Goal: Task Accomplishment & Management: Complete application form

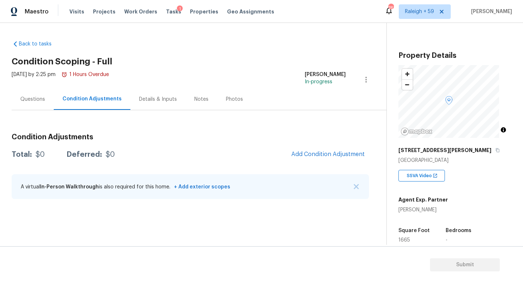
click at [24, 98] on div "Questions" at bounding box center [32, 99] width 25 height 7
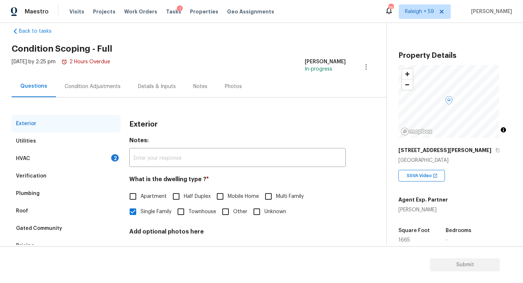
click at [101, 160] on div "HVAC 2" at bounding box center [66, 158] width 109 height 17
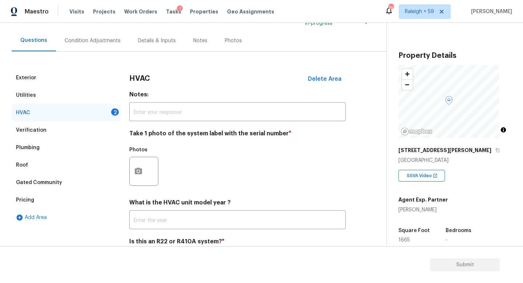
scroll to position [59, 0]
click at [147, 45] on div "Details & Inputs" at bounding box center [156, 39] width 55 height 21
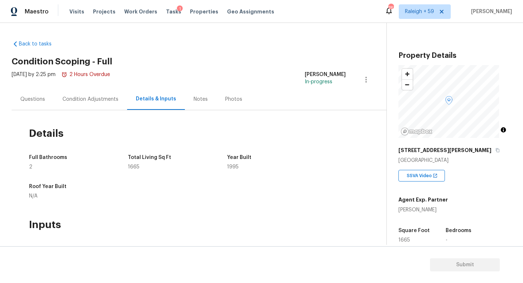
click at [84, 102] on div "Condition Adjustments" at bounding box center [90, 99] width 56 height 7
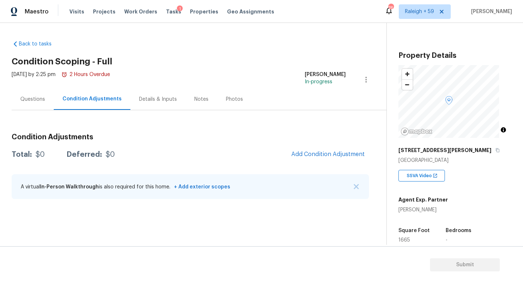
click at [24, 96] on div "Questions" at bounding box center [32, 99] width 25 height 7
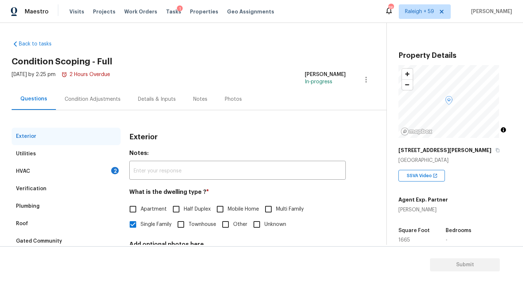
scroll to position [66, 0]
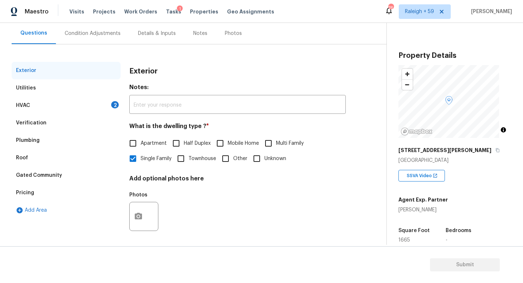
click at [99, 112] on div "HVAC 2" at bounding box center [66, 105] width 109 height 17
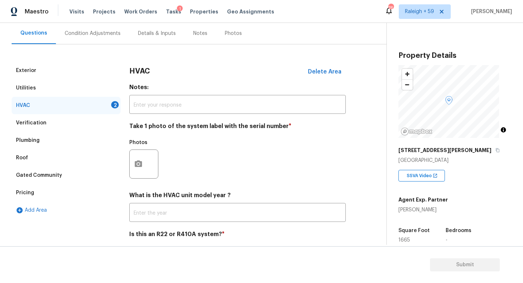
click at [150, 165] on div at bounding box center [143, 163] width 29 height 29
click at [136, 166] on icon "button" at bounding box center [138, 163] width 7 height 7
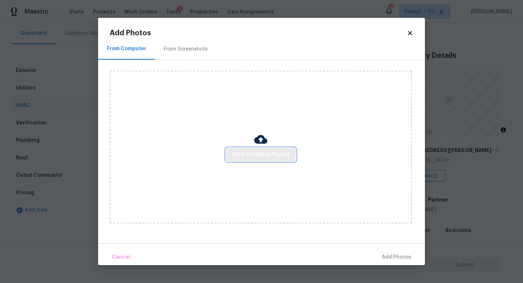
click at [255, 156] on span "Click to Upload Photos" at bounding box center [261, 154] width 58 height 9
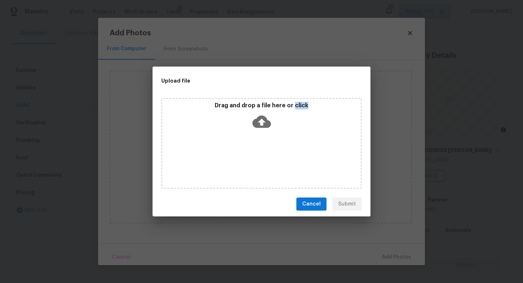
click at [255, 156] on div "Drag and drop a file here or click" at bounding box center [261, 143] width 201 height 91
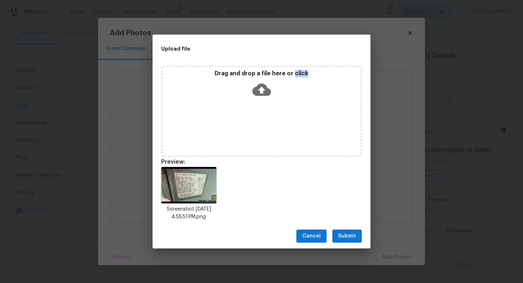
click at [344, 235] on span "Submit" at bounding box center [347, 235] width 18 height 9
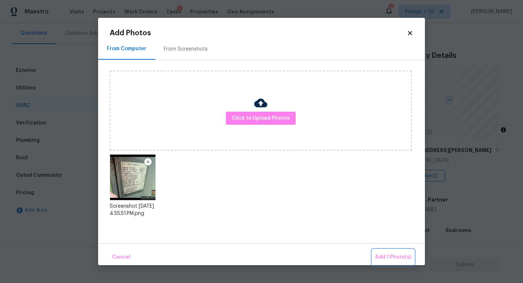
click at [402, 261] on span "Add 1 Photo(s)" at bounding box center [393, 257] width 36 height 9
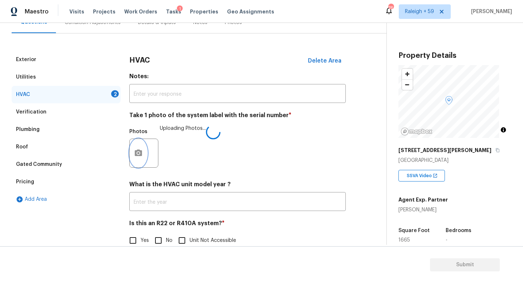
scroll to position [97, 0]
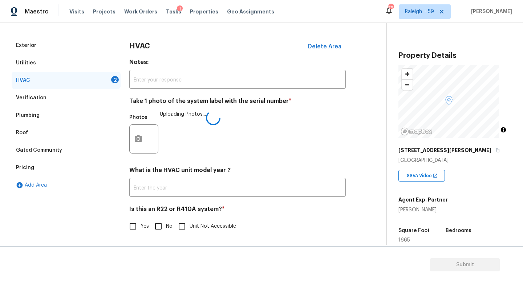
click at [159, 221] on input "No" at bounding box center [158, 225] width 15 height 15
checkbox input "true"
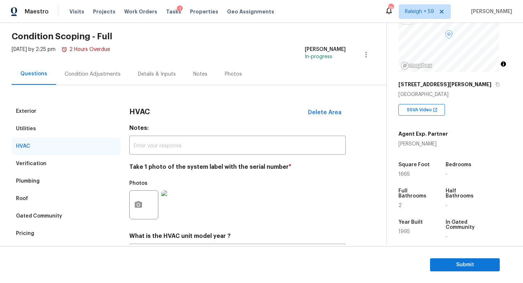
scroll to position [25, 0]
click at [97, 72] on div "Condition Adjustments" at bounding box center [93, 74] width 56 height 7
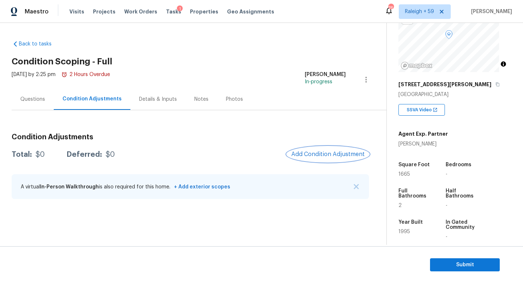
click at [324, 156] on span "Add Condition Adjustment" at bounding box center [327, 154] width 73 height 7
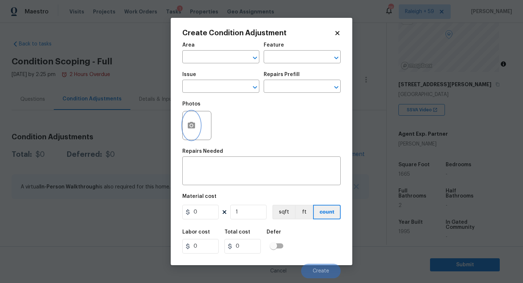
click at [189, 127] on icon "button" at bounding box center [191, 125] width 7 height 7
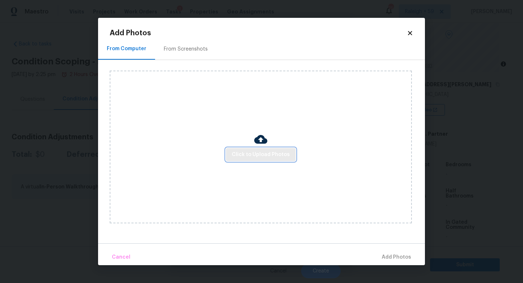
click at [260, 149] on button "Click to Upload Photos" at bounding box center [261, 154] width 70 height 13
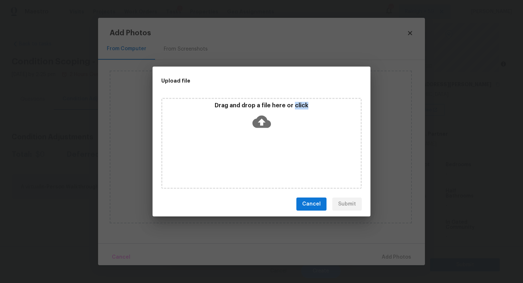
click at [260, 149] on div "Drag and drop a file here or click" at bounding box center [261, 143] width 201 height 91
